Goal: Task Accomplishment & Management: Complete application form

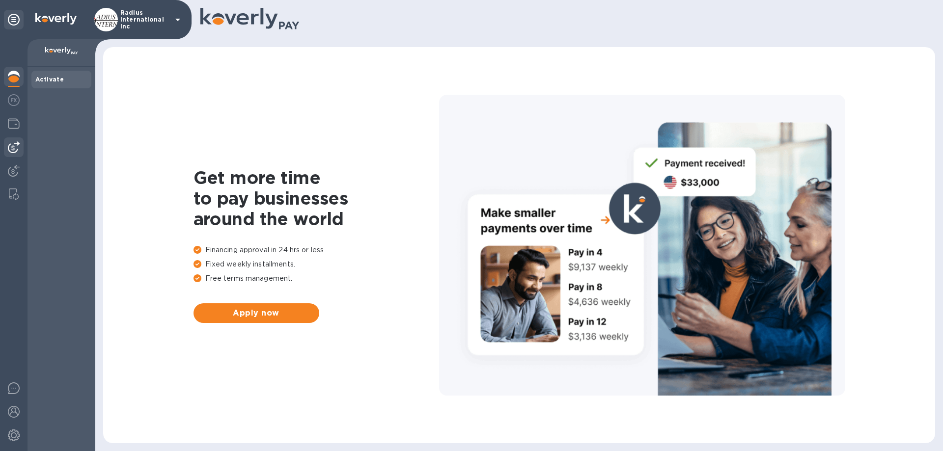
drag, startPoint x: 13, startPoint y: 141, endPoint x: 86, endPoint y: 151, distance: 74.4
click at [14, 141] on div at bounding box center [14, 147] width 20 height 20
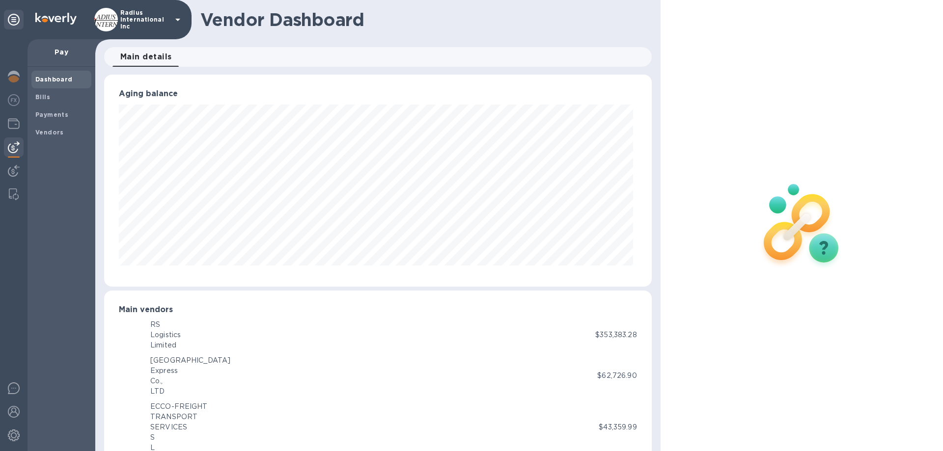
scroll to position [490771, 490440]
drag, startPoint x: 48, startPoint y: 128, endPoint x: 95, endPoint y: 133, distance: 46.9
click at [48, 129] on b "Vendors" at bounding box center [49, 132] width 28 height 7
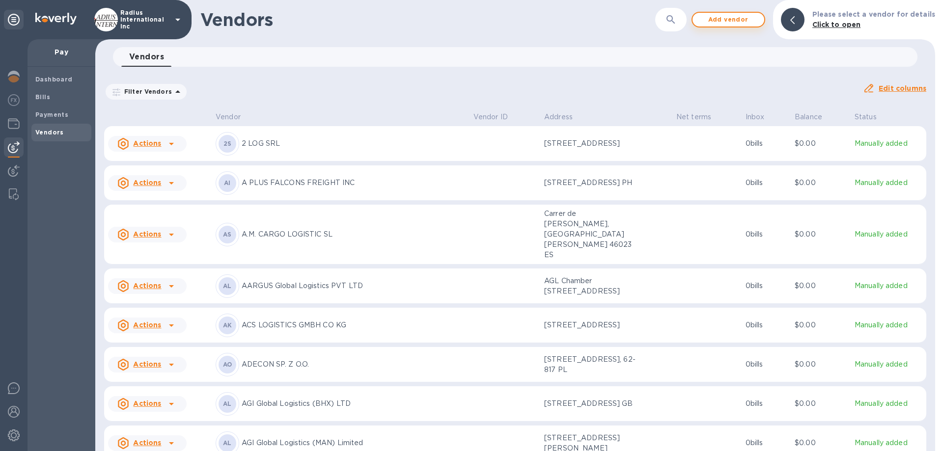
click at [746, 19] on span "Add vendor" at bounding box center [728, 20] width 56 height 12
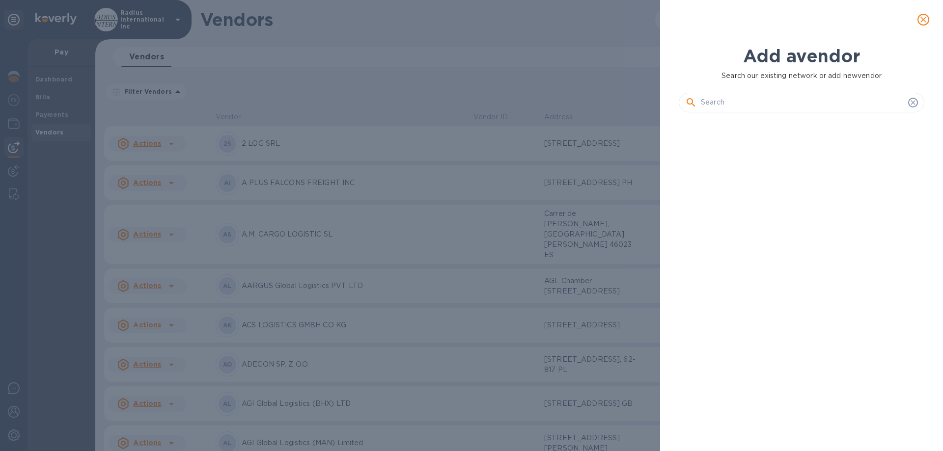
scroll to position [298, 249]
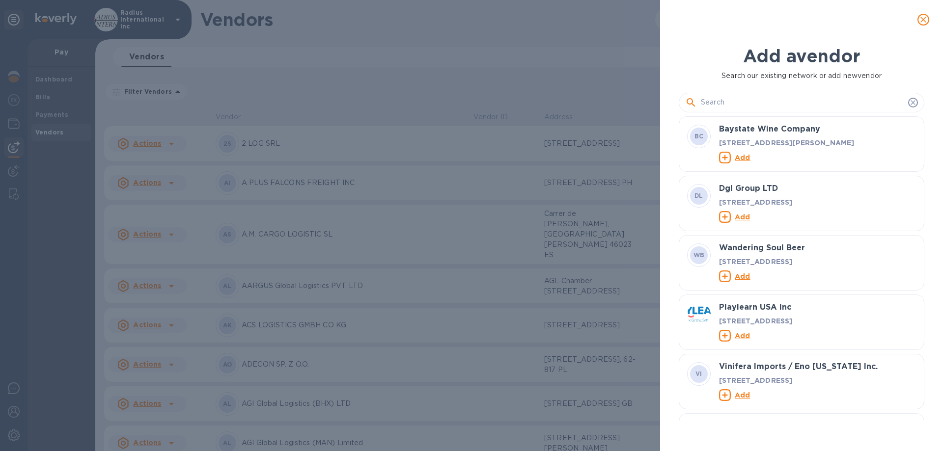
click at [746, 109] on input "text" at bounding box center [802, 102] width 203 height 15
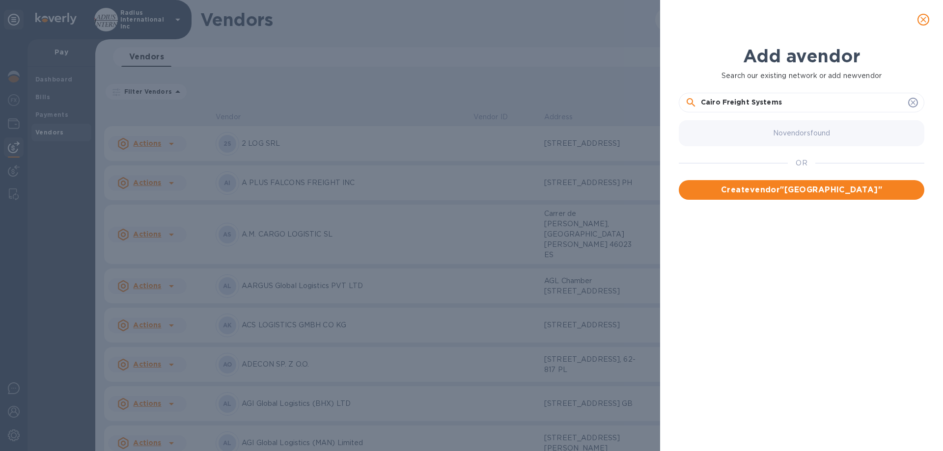
type input "Cairo Freight Systems"
click at [746, 191] on span "Create vendor " Cairo Freight Systems "" at bounding box center [801, 190] width 230 height 12
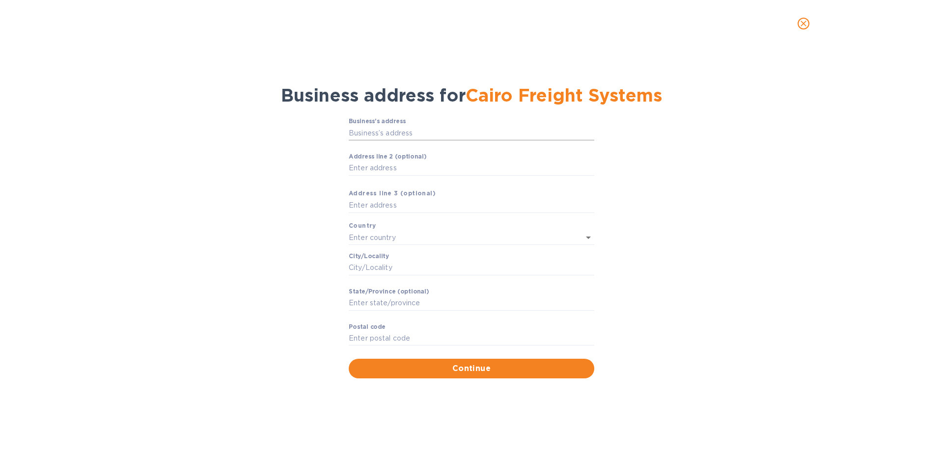
click at [363, 135] on input "Business’s аddress" at bounding box center [471, 133] width 245 height 15
click at [746, 25] on icon "close" at bounding box center [803, 24] width 6 height 6
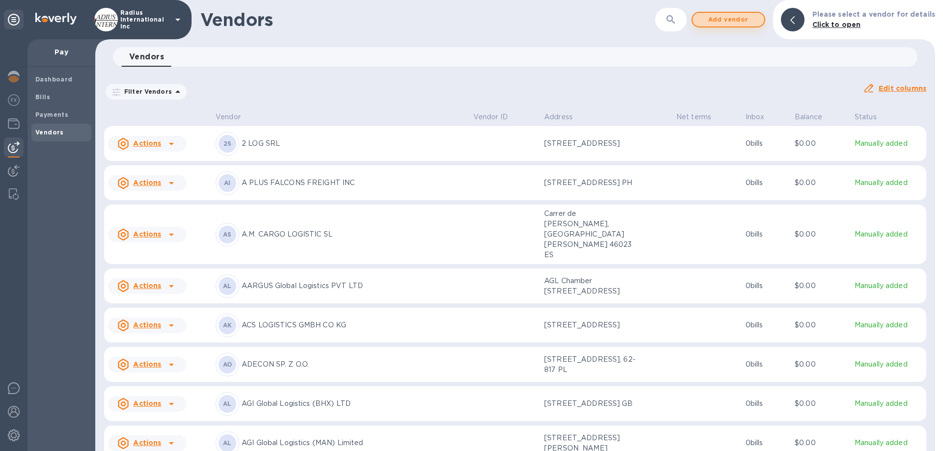
click at [736, 17] on span "Add vendor" at bounding box center [728, 20] width 56 height 12
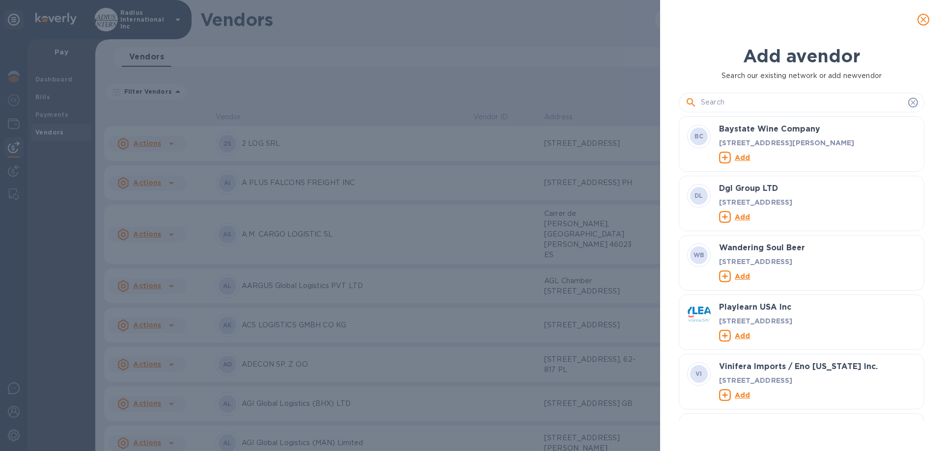
click at [746, 101] on input "text" at bounding box center [802, 102] width 203 height 15
paste input "CAIRO FREIGHT SYSTEMS (ASIA PACIFIC) LIMITED"
type input "CAIRO FREIGHT SYSTEMS (ASIA PACIFIC) LIMITED"
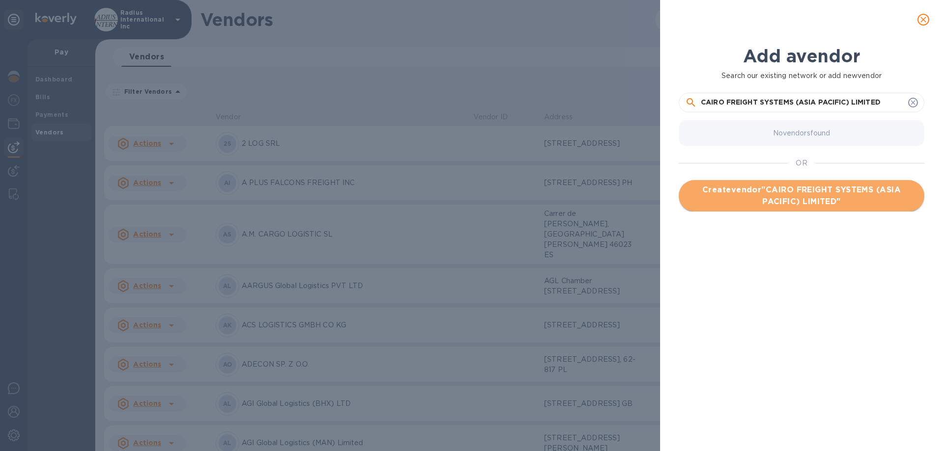
click at [746, 193] on span "Create vendor " CAIRO FREIGHT SYSTEMS (ASIA PACIFIC) LIMITED "" at bounding box center [801, 196] width 230 height 24
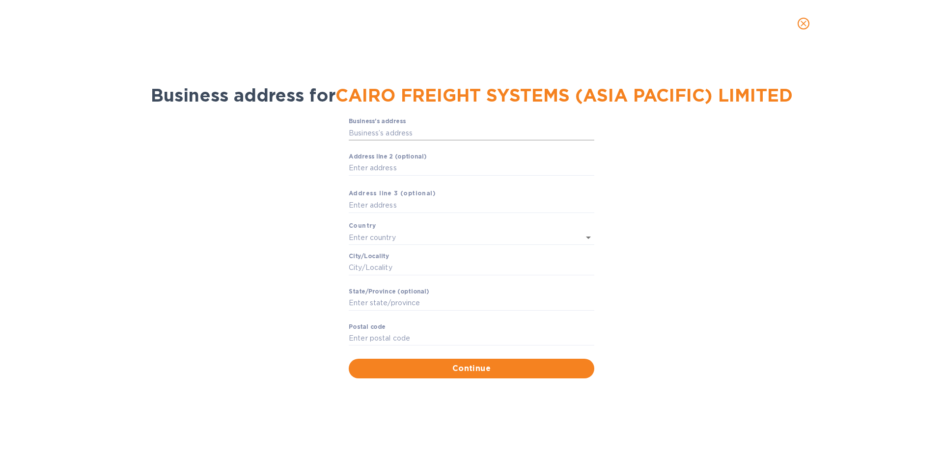
click at [359, 133] on input "Business’s аddress" at bounding box center [471, 133] width 245 height 15
paste input "text"
type input "[STREET_ADDRESS][PERSON_NAME]"
type input "[GEOGRAPHIC_DATA]"
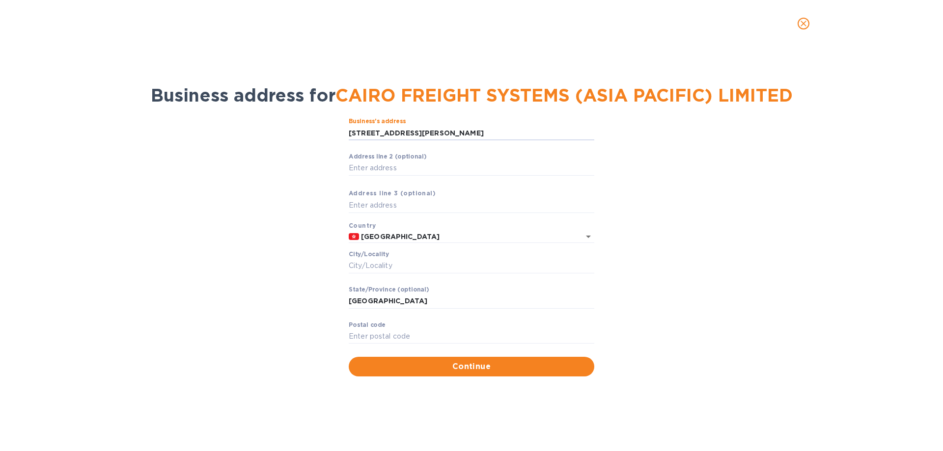
drag, startPoint x: 430, startPoint y: 134, endPoint x: 181, endPoint y: 145, distance: 249.2
click at [184, 144] on div "Business’s аddress [STREET_ADDRESS][PERSON_NAME] ​ Аddress line 2 (optional) ​ …" at bounding box center [471, 247] width 917 height 270
type input "[STREET_ADDRESS][PERSON_NAME]"
click at [365, 169] on input "Аddress line 2 (optional)" at bounding box center [471, 168] width 245 height 15
click at [248, 195] on div "Business’s аddress Unit 04-05, 16F, [STREET_ADDRESS][PERSON_NAME] ​ Аddress lin…" at bounding box center [471, 247] width 917 height 270
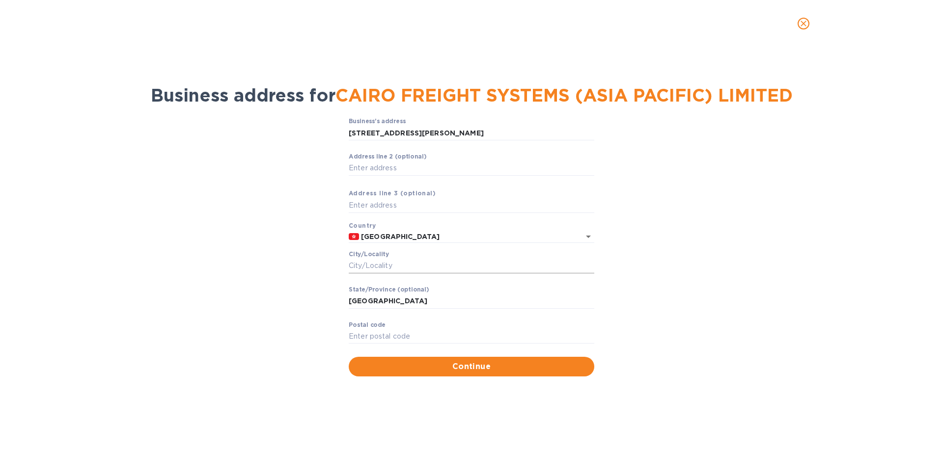
click at [370, 268] on input "Сity/Locаlity" at bounding box center [471, 266] width 245 height 15
click at [300, 256] on div "Business’s аddress Unit 04-05, 16F, [STREET_ADDRESS][PERSON_NAME] ​ Аddress lin…" at bounding box center [471, 247] width 917 height 270
drag, startPoint x: 420, startPoint y: 299, endPoint x: 426, endPoint y: 300, distance: 5.7
click at [421, 299] on input "[GEOGRAPHIC_DATA]" at bounding box center [471, 301] width 245 height 15
drag, startPoint x: 426, startPoint y: 300, endPoint x: 309, endPoint y: 275, distance: 119.0
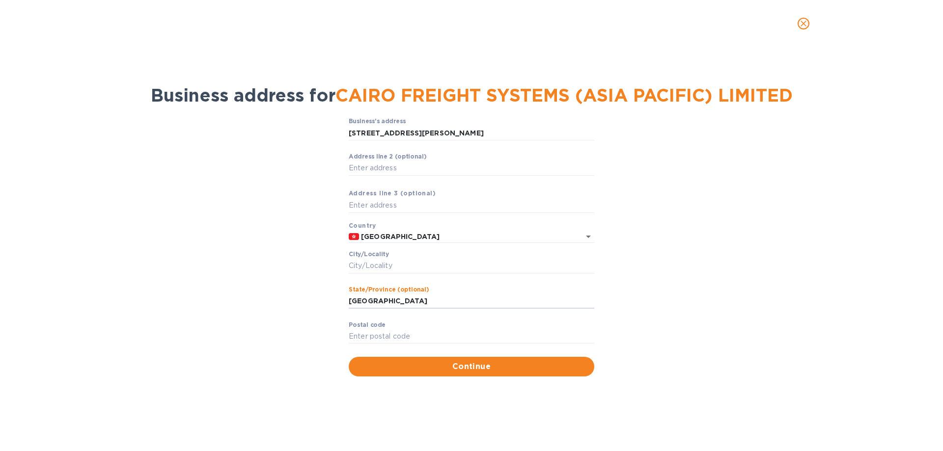
click at [320, 286] on div "Business’s аddress Unit 04-05, 16F, [STREET_ADDRESS][PERSON_NAME] ​ Аddress lin…" at bounding box center [471, 247] width 917 height 270
click at [400, 269] on input "Сity/Locаlity" at bounding box center [471, 266] width 245 height 15
type input "Wanchai"
drag, startPoint x: 405, startPoint y: 335, endPoint x: 440, endPoint y: 339, distance: 35.5
click at [405, 335] on input "Pоstal cоde" at bounding box center [471, 336] width 245 height 15
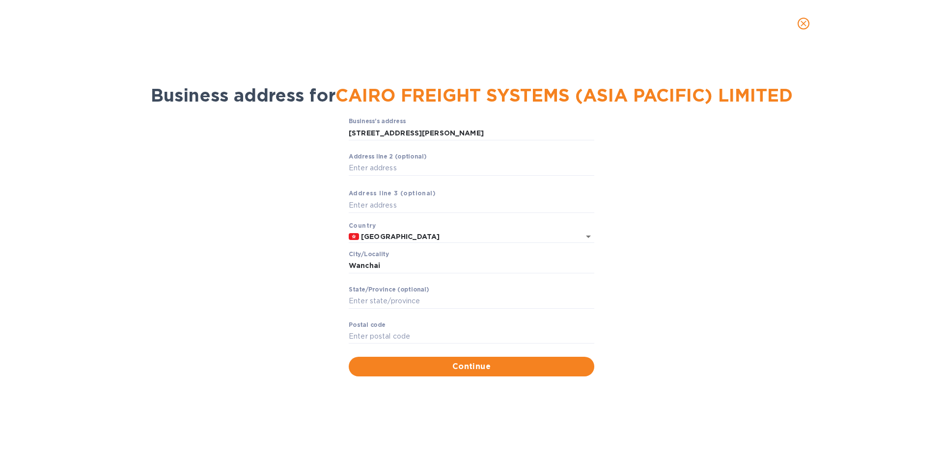
click at [746, 173] on div "Business’s аddress Unit 04-05, 16F, [STREET_ADDRESS][PERSON_NAME] ​ Аddress lin…" at bounding box center [471, 247] width 917 height 270
